Goal: Task Accomplishment & Management: Use online tool/utility

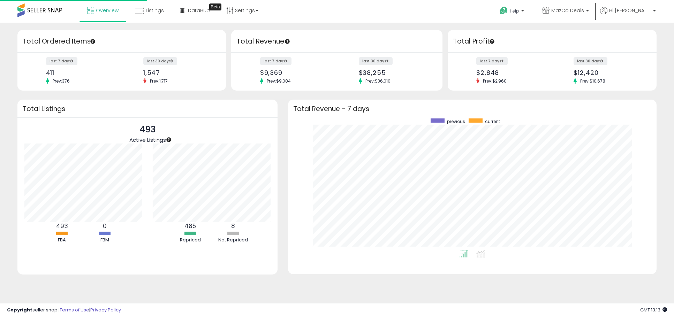
scroll to position [132, 354]
click at [156, 20] on link "Listings" at bounding box center [149, 10] width 39 height 21
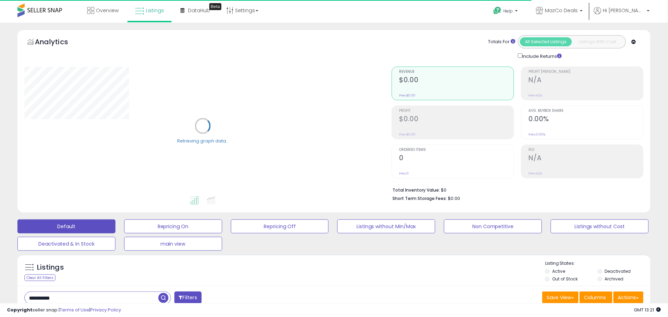
drag, startPoint x: 89, startPoint y: 300, endPoint x: -115, endPoint y: 279, distance: 204.8
click at [0, 279] on html "Unable to login Retrieving listings data.. has not yet accepted the Terms of Us…" at bounding box center [334, 158] width 668 height 317
paste input "text"
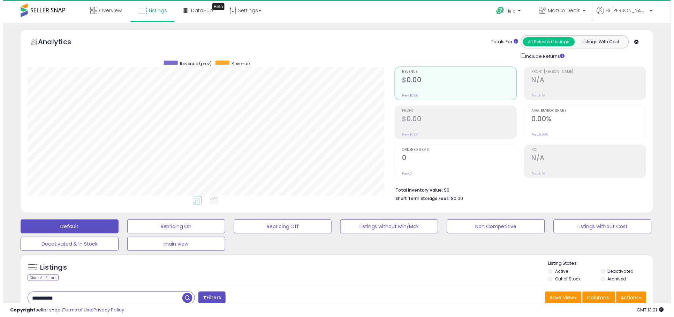
scroll to position [143, 367]
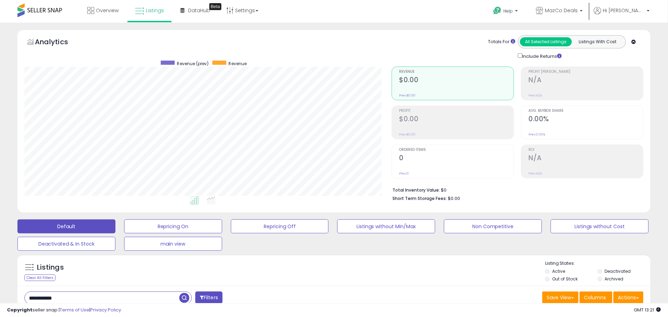
type input "**********"
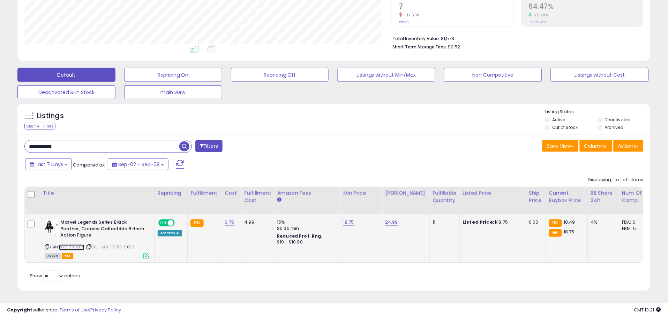
click at [71, 245] on link "B0CFZN3K6Y" at bounding box center [71, 248] width 25 height 6
